Goal: Task Accomplishment & Management: Use online tool/utility

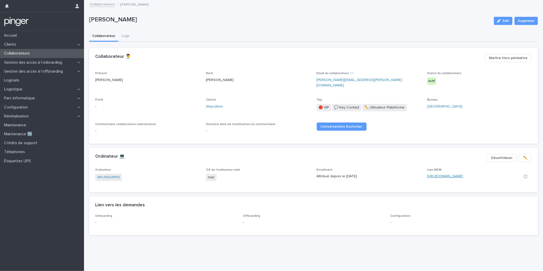
click at [441, 174] on link "https://app.addigy.com/devices/bc5560d5-4509-4c39-8cbe-884dd2f2218a" at bounding box center [445, 176] width 36 height 4
click at [41, 53] on div "Collaborateurs" at bounding box center [42, 53] width 84 height 9
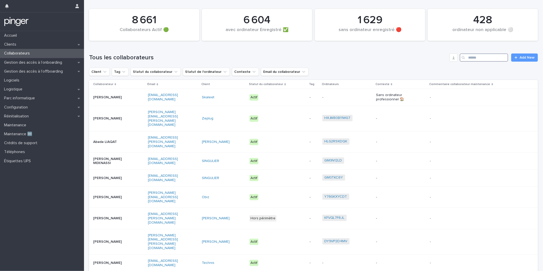
click at [487, 60] on input "Search" at bounding box center [484, 57] width 48 height 8
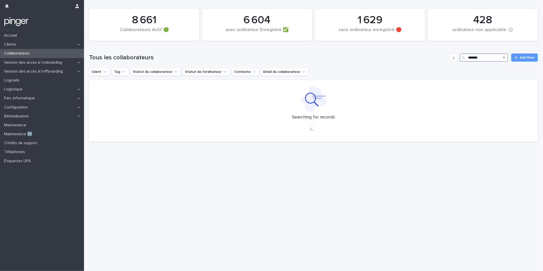
type input "*******"
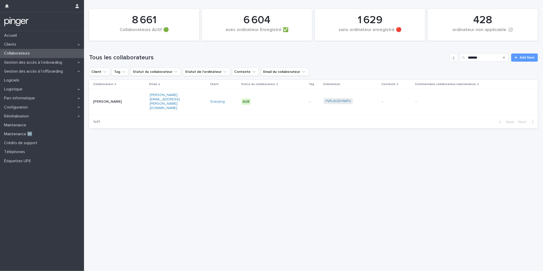
drag, startPoint x: 340, startPoint y: 71, endPoint x: 340, endPoint y: 78, distance: 7.4
click at [340, 71] on div "Client Tag Statut du collaborateur Statut de l'ordinateur Contexte Email du col…" at bounding box center [313, 72] width 449 height 8
click at [333, 99] on link "FVFL80ZH1WFV" at bounding box center [338, 101] width 25 height 4
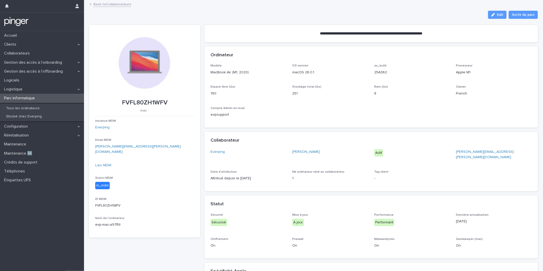
click at [147, 100] on p "FVFL80ZH1WFV" at bounding box center [144, 102] width 99 height 7
copy p "FVFL80ZH1WFV"
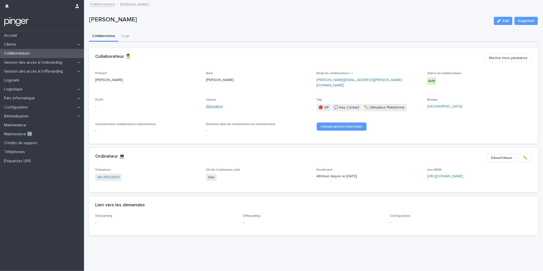
click at [214, 104] on link "Staycation" at bounding box center [214, 106] width 17 height 5
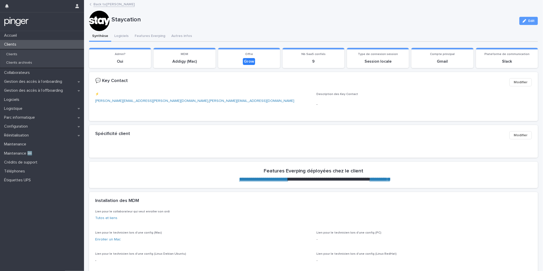
click at [30, 45] on div "Clients" at bounding box center [42, 44] width 84 height 9
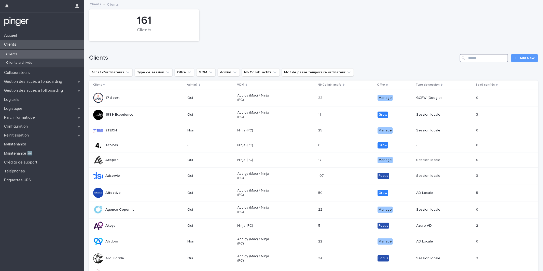
click at [475, 61] on input "Search" at bounding box center [484, 58] width 48 height 8
click at [35, 73] on div "Collaborateurs" at bounding box center [42, 72] width 84 height 9
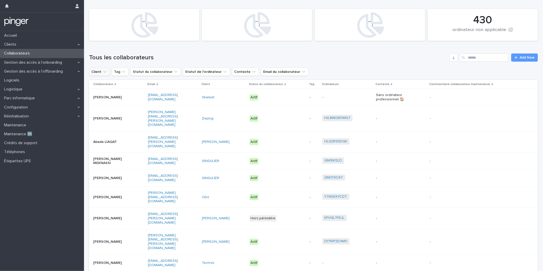
click at [95, 74] on button "Client" at bounding box center [99, 72] width 21 height 8
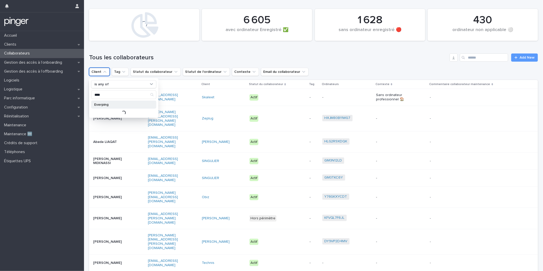
type input "****"
click at [122, 103] on p "Everping" at bounding box center [121, 105] width 54 height 4
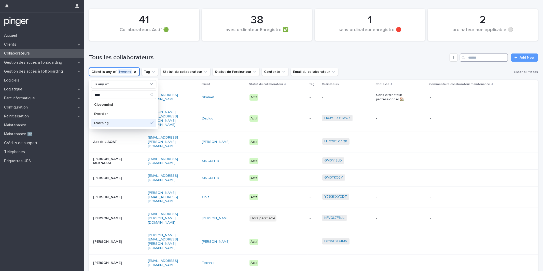
click at [487, 59] on input "Search" at bounding box center [484, 57] width 48 height 8
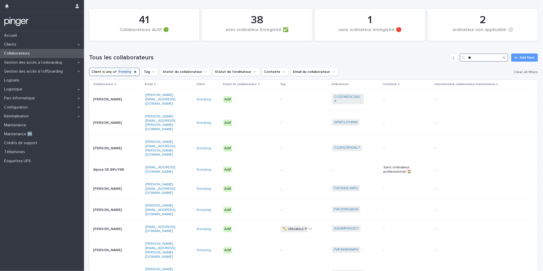
type input "*"
type input "*****"
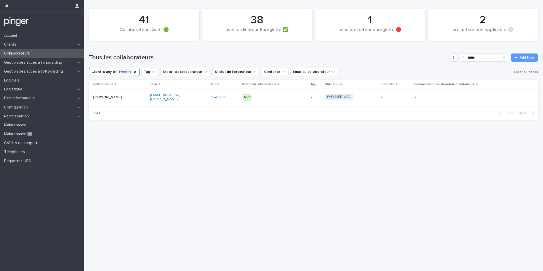
click at [343, 98] on link "FVFL81EE1WFV" at bounding box center [338, 97] width 23 height 4
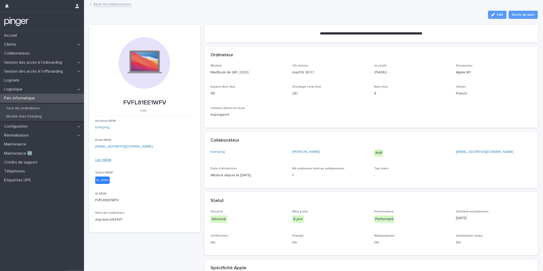
click at [107, 158] on link "Lien MDM" at bounding box center [103, 160] width 16 height 4
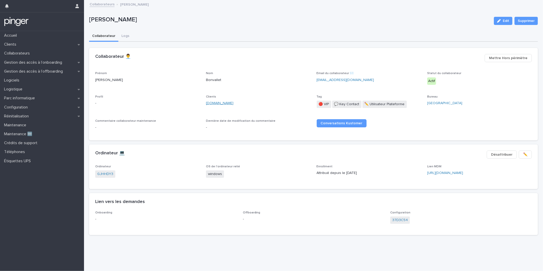
click at [219, 102] on link "Pheno.men" at bounding box center [219, 103] width 27 height 5
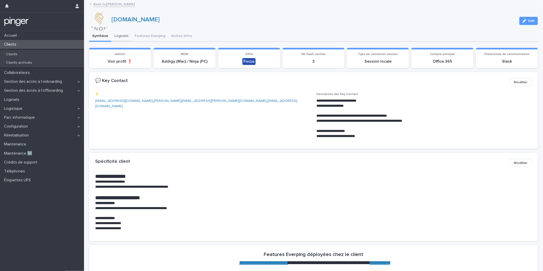
click at [117, 37] on button "Logiciels" at bounding box center [121, 36] width 20 height 11
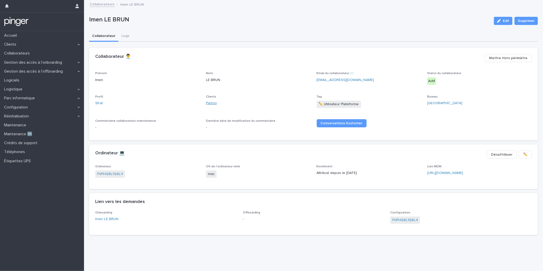
click at [214, 104] on link "Partoo" at bounding box center [211, 103] width 11 height 5
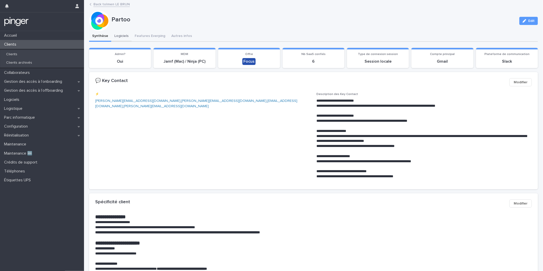
click at [120, 38] on button "Logiciels" at bounding box center [121, 36] width 20 height 11
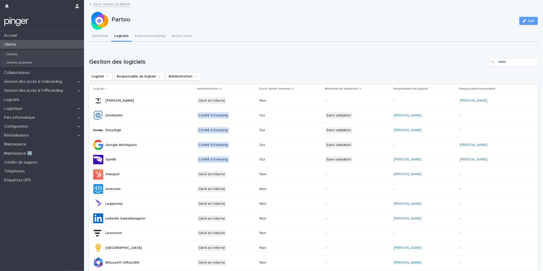
click at [508, 67] on div "Gestion des logiciels Logiciel Responsable du logiciel Administration Logiciel …" at bounding box center [313, 231] width 449 height 346
click at [509, 61] on input "Search" at bounding box center [514, 62] width 48 height 8
type input "****"
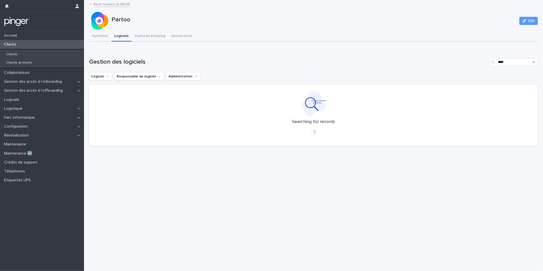
click at [354, 53] on div "Loading... Saving… Gestion des logiciels **** Logiciel Responsable du logiciel …" at bounding box center [313, 99] width 449 height 102
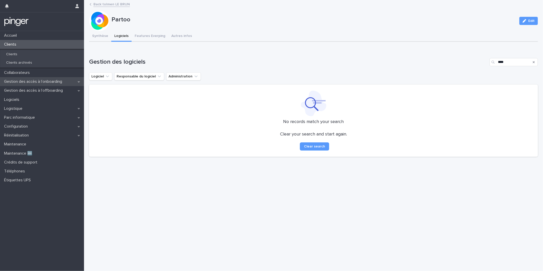
click at [56, 81] on p "Gestion des accès à l’onboarding" at bounding box center [34, 81] width 64 height 5
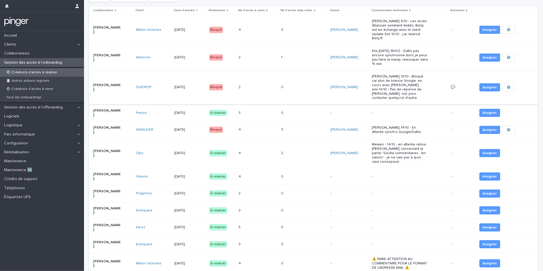
scroll to position [33, 0]
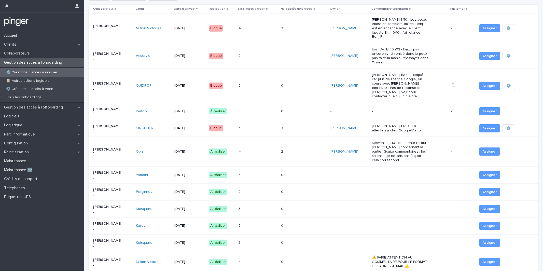
click at [205, 111] on td "16/10/2025" at bounding box center [189, 111] width 35 height 17
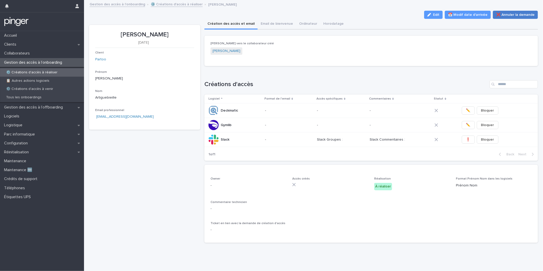
click at [507, 16] on span "❌ Annuler la demande" at bounding box center [515, 14] width 38 height 5
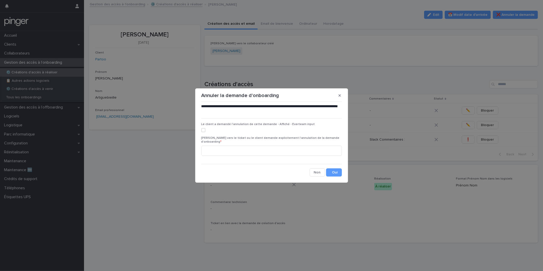
click at [256, 136] on div "Le client a demandé l'annulation de cette demande - Affiché - Everteam input" at bounding box center [271, 129] width 141 height 14
click at [256, 132] on label at bounding box center [271, 130] width 141 height 4
click at [273, 146] on input at bounding box center [271, 151] width 141 height 10
paste input "**********"
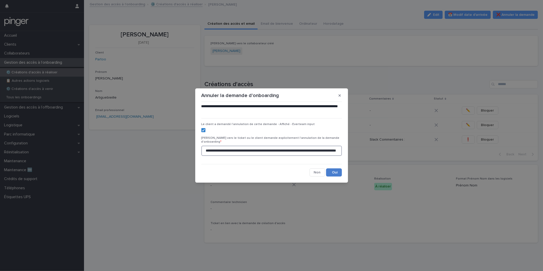
type input "**********"
click at [333, 170] on button "Save" at bounding box center [334, 172] width 16 height 8
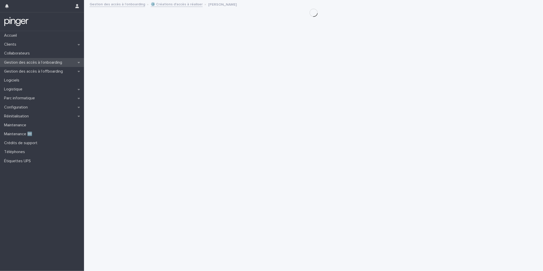
click at [45, 64] on p "Gestion des accès à l’onboarding" at bounding box center [34, 62] width 64 height 5
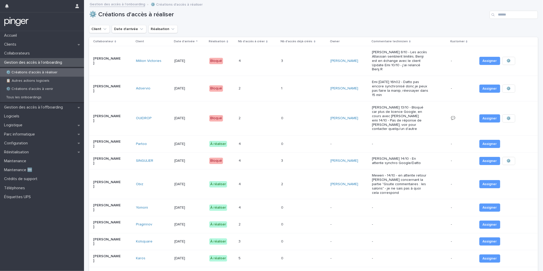
click at [270, 147] on td "4 4" at bounding box center [258, 143] width 43 height 17
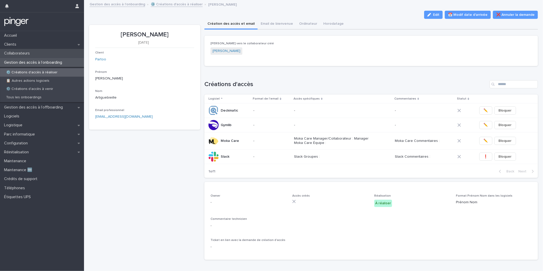
click at [45, 49] on div "Collaborateurs" at bounding box center [42, 53] width 84 height 9
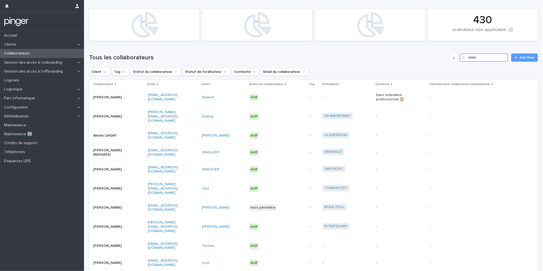
click at [475, 61] on input "Search" at bounding box center [484, 57] width 48 height 8
paste input "**********"
type input "**********"
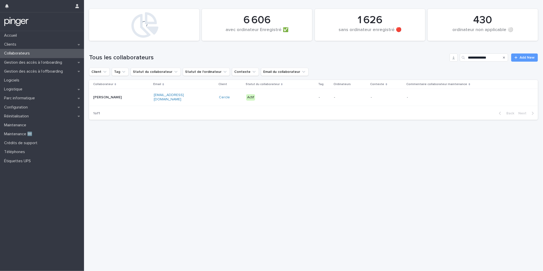
click at [267, 104] on td "Actif" at bounding box center [280, 97] width 73 height 17
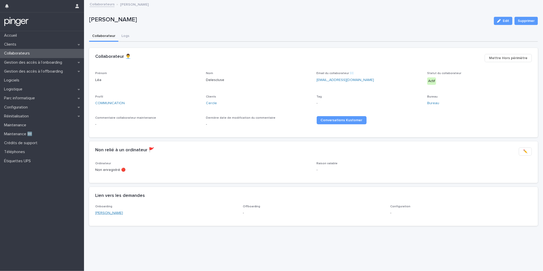
click at [113, 212] on link "Léa Delescluse" at bounding box center [109, 212] width 28 height 5
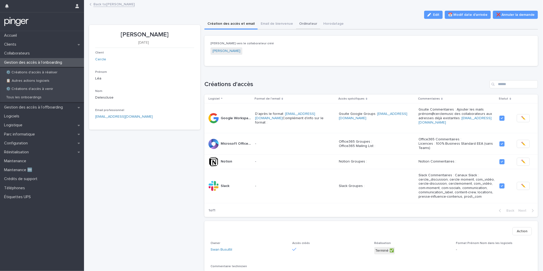
click at [304, 25] on button "Ordinateur" at bounding box center [308, 24] width 24 height 11
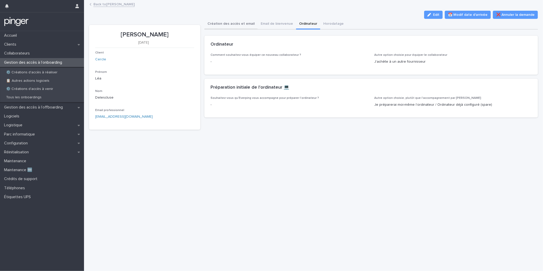
click at [235, 21] on button "Création des accès et email" at bounding box center [230, 24] width 53 height 11
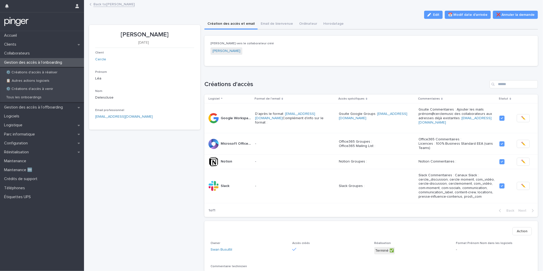
click at [142, 37] on p "Léa Delescluse" at bounding box center [144, 34] width 99 height 7
copy p "Léa Delescluse"
click at [48, 133] on div "Parc informatique" at bounding box center [42, 134] width 84 height 9
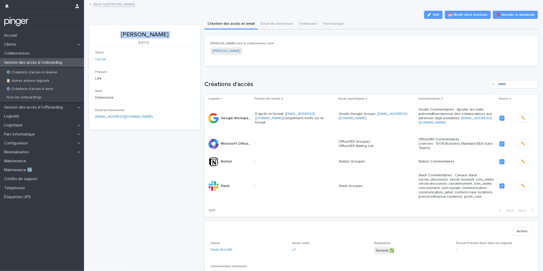
click at [54, 64] on p "Gestion des accès à l’onboarding" at bounding box center [34, 62] width 64 height 5
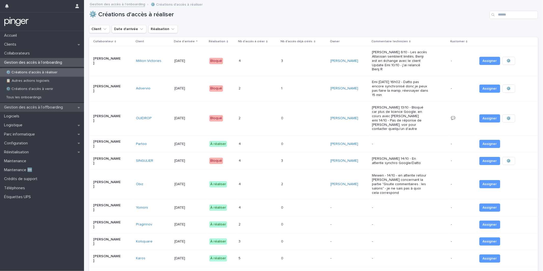
click at [59, 109] on p "Gestion des accès à l’offboarding" at bounding box center [34, 107] width 65 height 5
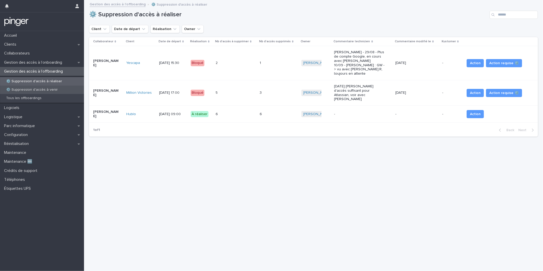
click at [51, 90] on p "⚙️ Suppression d'accès à venir" at bounding box center [32, 90] width 60 height 4
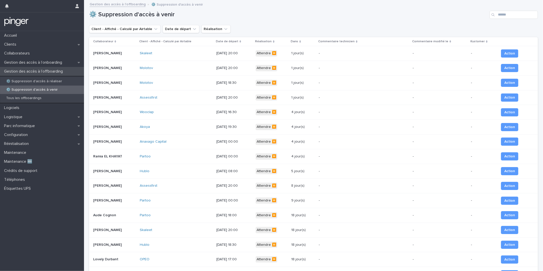
click at [46, 68] on div "Gestion des accès à l’offboarding" at bounding box center [42, 71] width 84 height 9
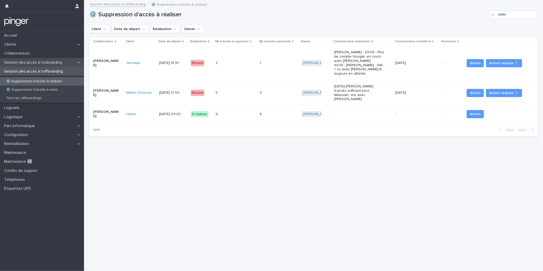
click at [47, 61] on p "Gestion des accès à l’onboarding" at bounding box center [34, 62] width 64 height 5
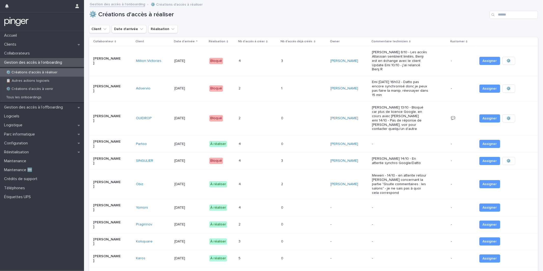
click at [283, 142] on p at bounding box center [288, 144] width 14 height 4
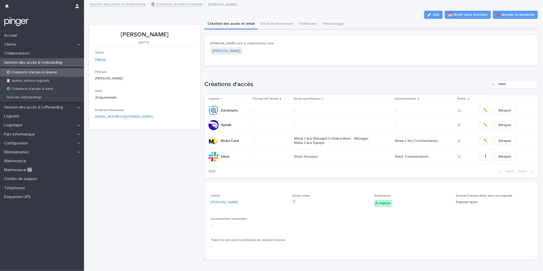
click at [101, 59] on link "Partoo" at bounding box center [100, 59] width 11 height 5
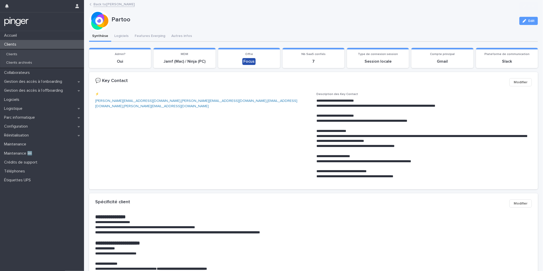
scroll to position [582, 0]
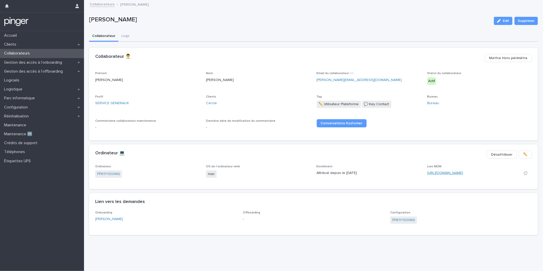
click at [436, 172] on link "[URL][DOMAIN_NAME]" at bounding box center [445, 173] width 36 height 4
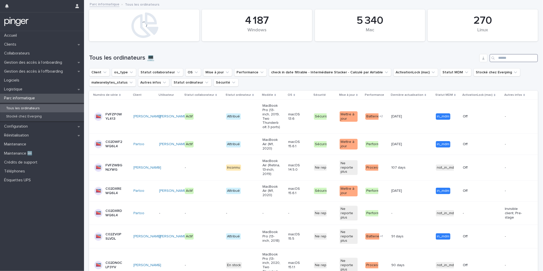
click at [506, 58] on input "Search" at bounding box center [514, 58] width 48 height 8
paste input "**********"
type input "**********"
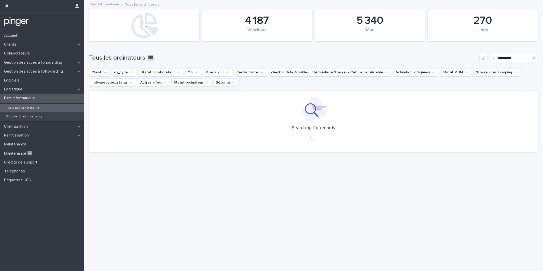
click at [450, 56] on h1 "Tous les ordinateurs 💻" at bounding box center [283, 57] width 388 height 7
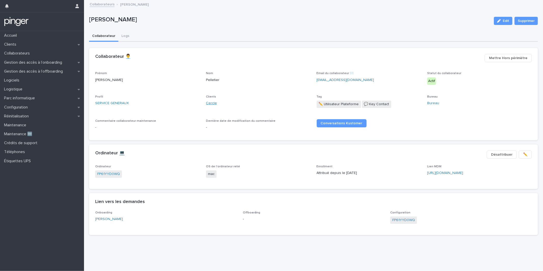
click at [209, 103] on link "Cercle" at bounding box center [211, 103] width 11 height 5
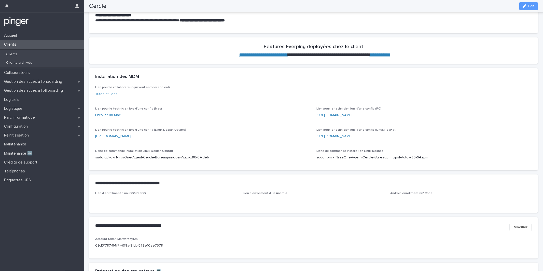
scroll to position [173, 0]
click at [110, 91] on div "Tutos et liens" at bounding box center [269, 93] width 349 height 5
click at [110, 95] on div "Tutos et liens" at bounding box center [269, 93] width 349 height 5
click at [111, 93] on link "Tutos et liens" at bounding box center [106, 94] width 22 height 4
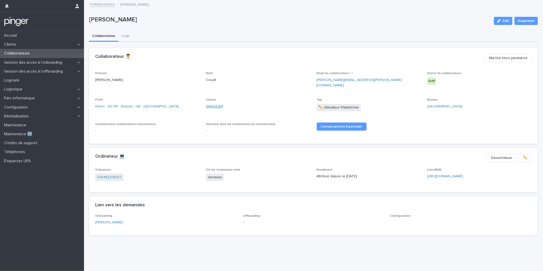
click at [213, 104] on link "SINGULIER" at bounding box center [214, 106] width 17 height 5
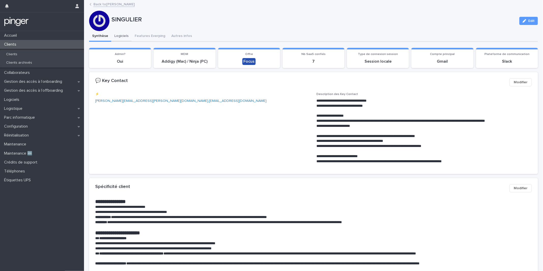
click at [117, 39] on button "Logiciels" at bounding box center [121, 36] width 20 height 11
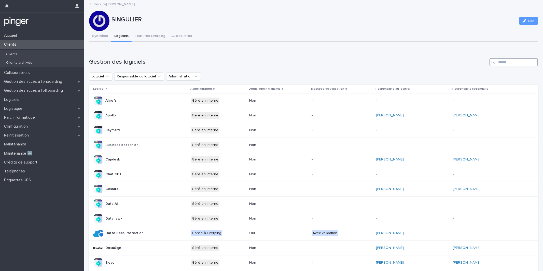
click at [516, 64] on input "Search" at bounding box center [514, 62] width 48 height 8
click at [516, 62] on input "Search" at bounding box center [514, 62] width 48 height 8
drag, startPoint x: 102, startPoint y: 34, endPoint x: 109, endPoint y: 37, distance: 7.4
click at [102, 34] on button "Synthèse" at bounding box center [100, 36] width 22 height 11
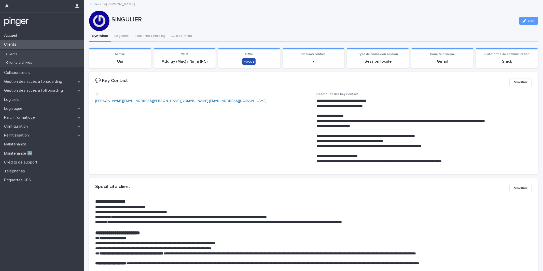
click at [118, 29] on div "SINGULIER Edit" at bounding box center [313, 21] width 449 height 20
click at [118, 38] on button "Logiciels" at bounding box center [121, 36] width 20 height 11
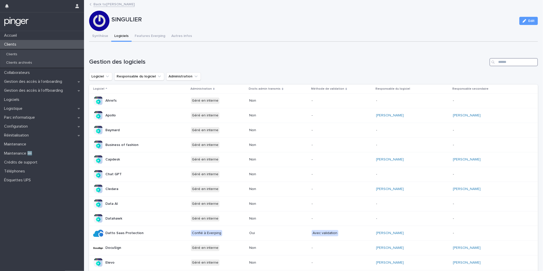
click at [522, 60] on input "Search" at bounding box center [514, 62] width 48 height 8
type input "*****"
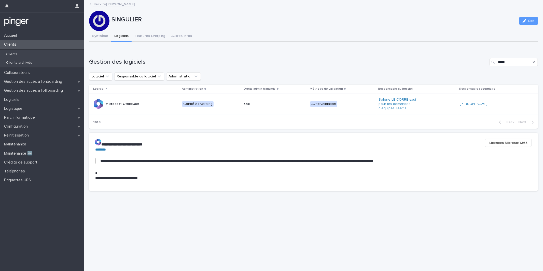
click at [397, 50] on div "Loading... Saving… Gestion des logiciels ***** Logiciel Responsable du logiciel…" at bounding box center [313, 90] width 449 height 85
click at [329, 61] on h1 "Gestion des logiciels" at bounding box center [288, 61] width 398 height 7
